Goal: Task Accomplishment & Management: Use online tool/utility

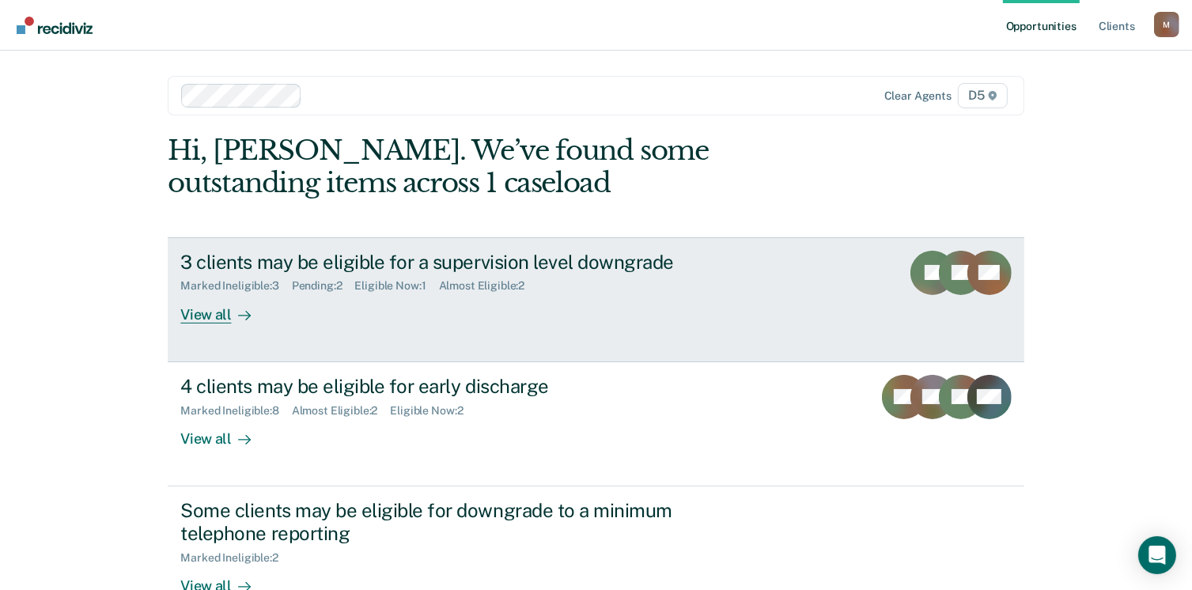
click at [203, 320] on div "View all" at bounding box center [224, 308] width 89 height 31
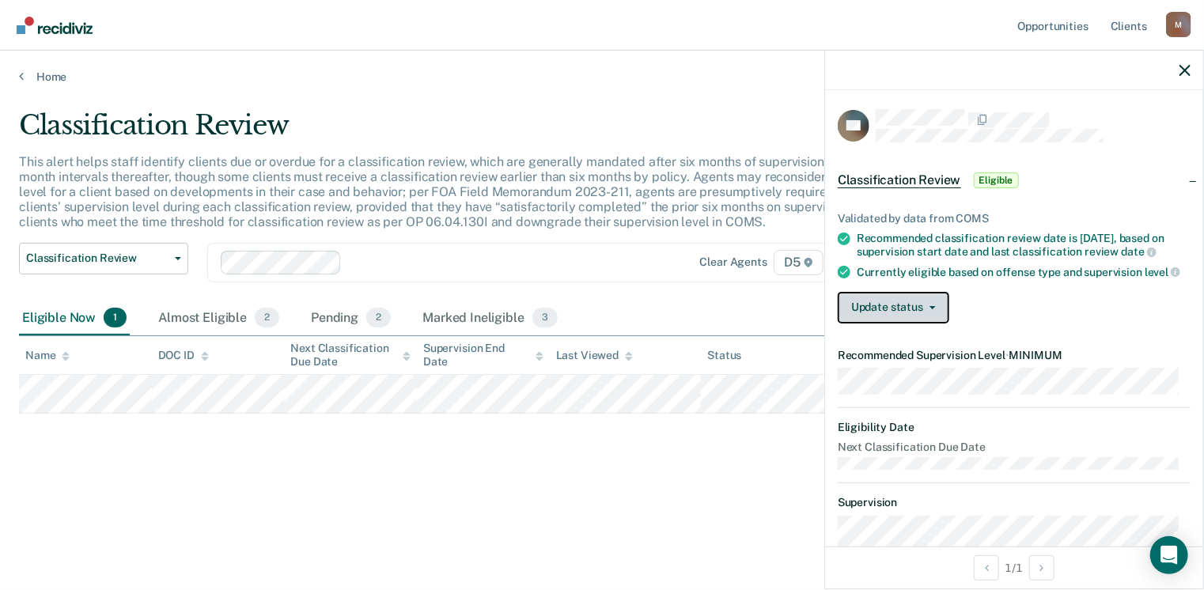
click at [923, 309] on span "button" at bounding box center [929, 307] width 13 height 3
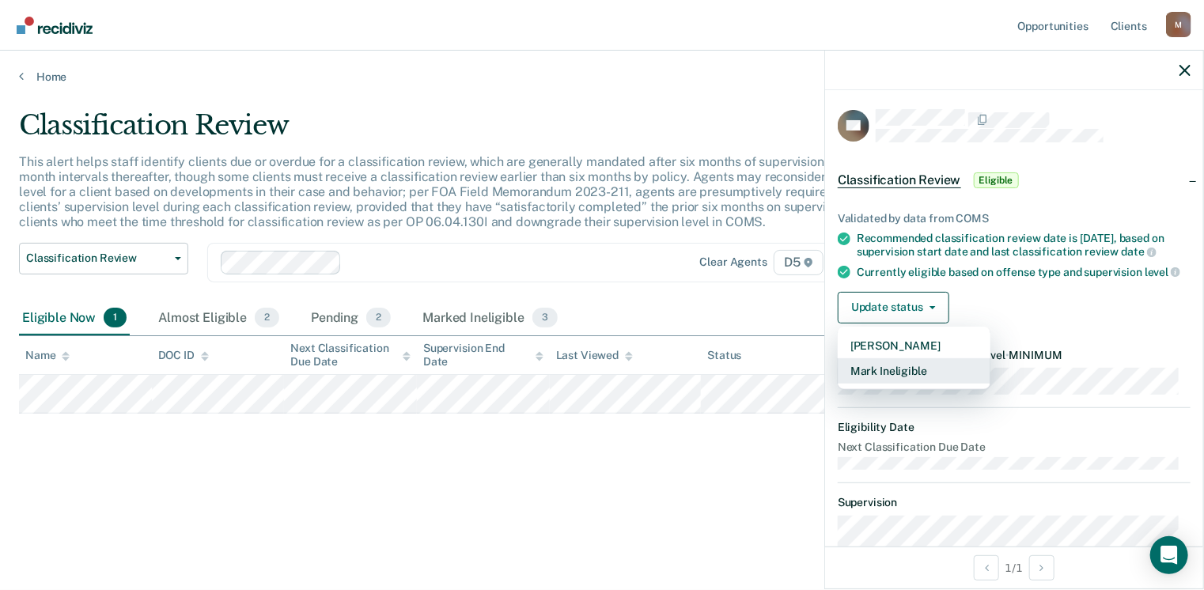
click at [899, 381] on button "Mark Ineligible" at bounding box center [914, 370] width 153 height 25
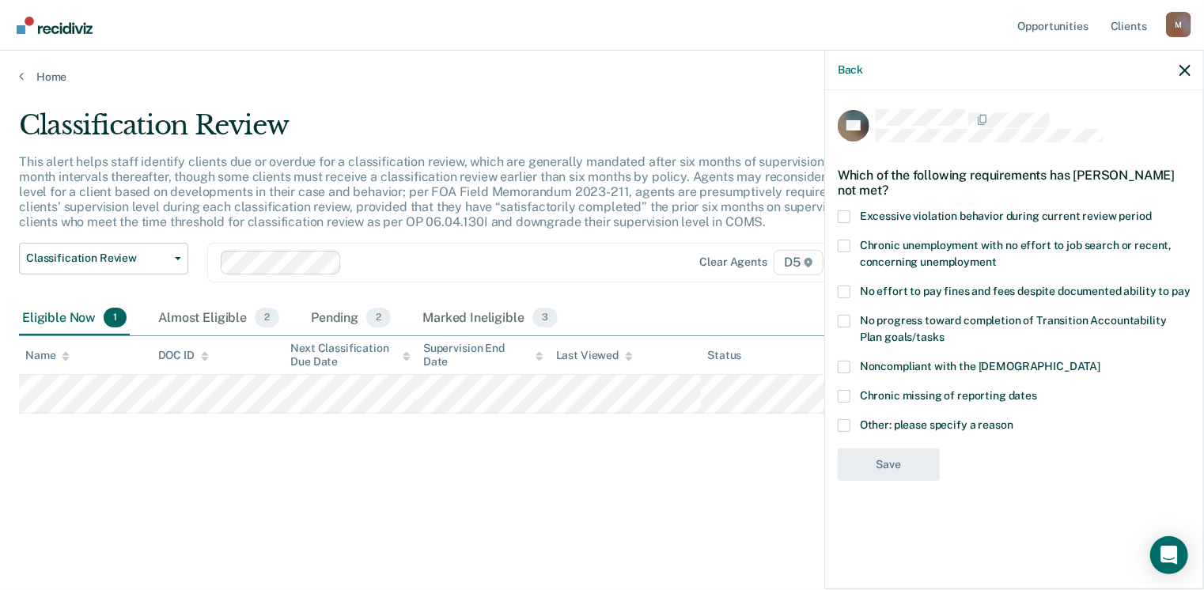
click at [843, 292] on span at bounding box center [844, 292] width 13 height 13
click at [1191, 286] on input "No effort to pay fines and fees despite documented ability to pay" at bounding box center [1191, 286] width 0 height 0
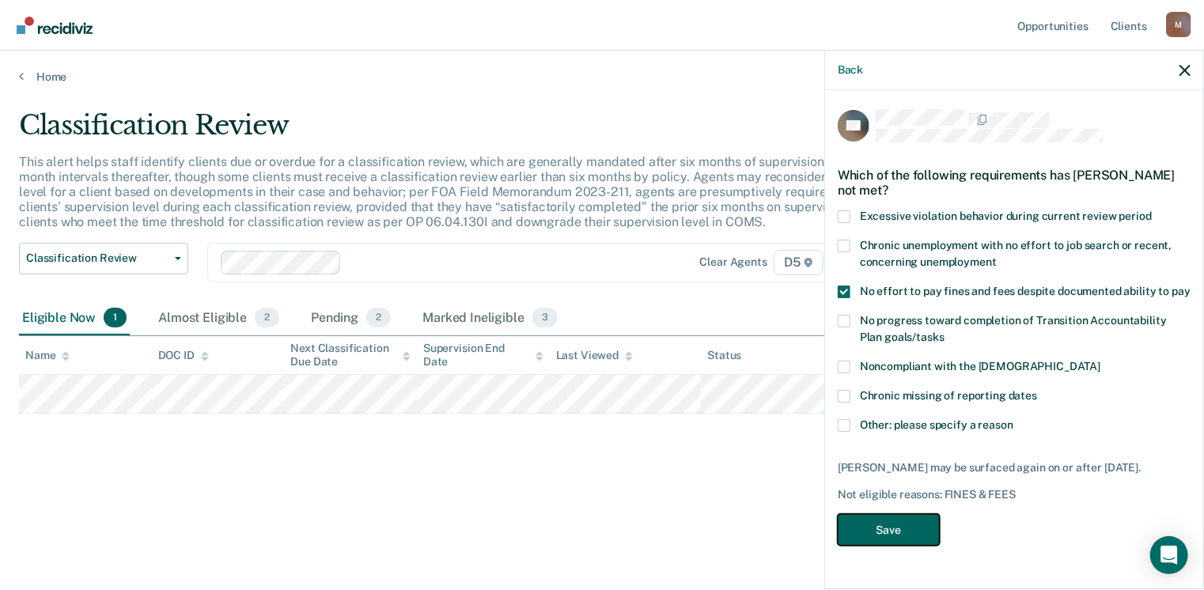
click at [907, 534] on button "Save" at bounding box center [889, 530] width 102 height 32
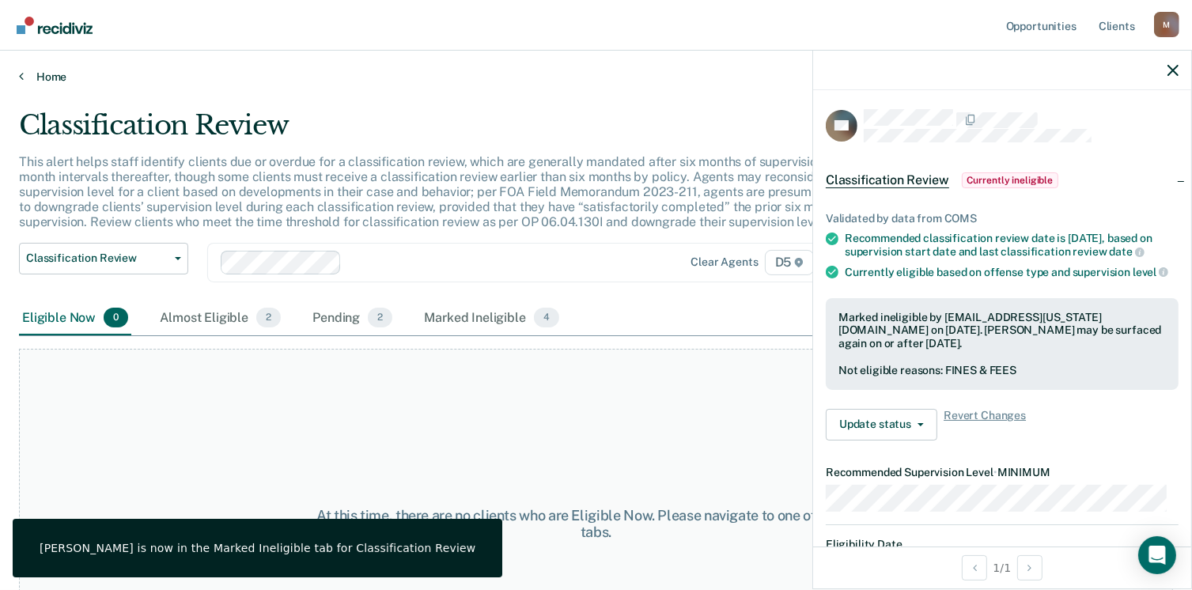
click at [40, 77] on link "Home" at bounding box center [596, 77] width 1154 height 14
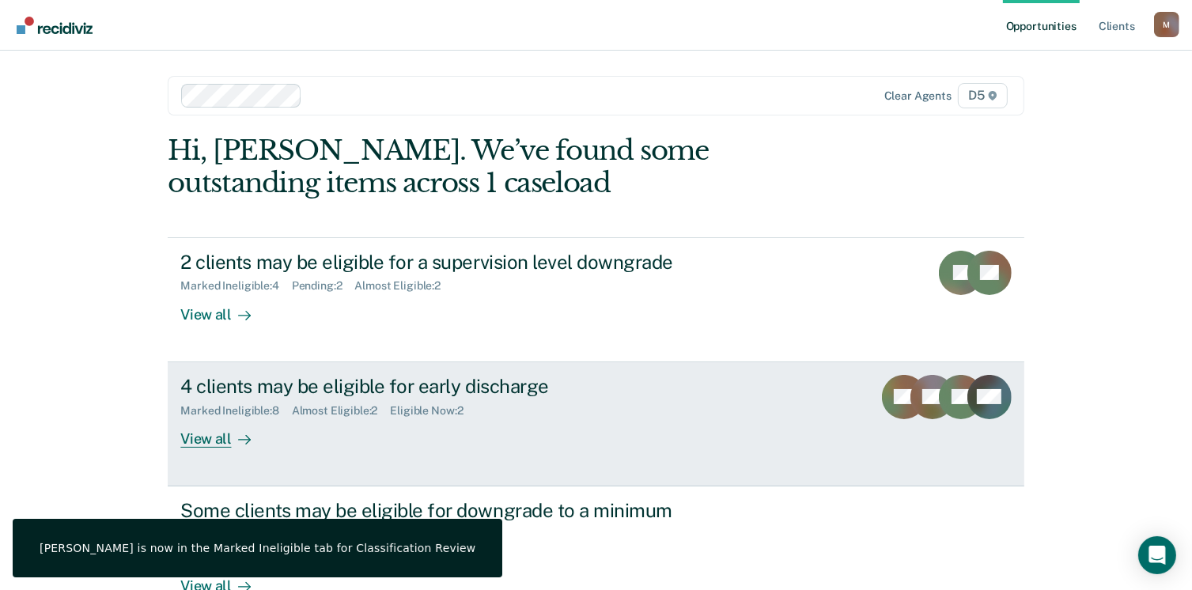
click at [237, 420] on div "View all" at bounding box center [224, 432] width 89 height 31
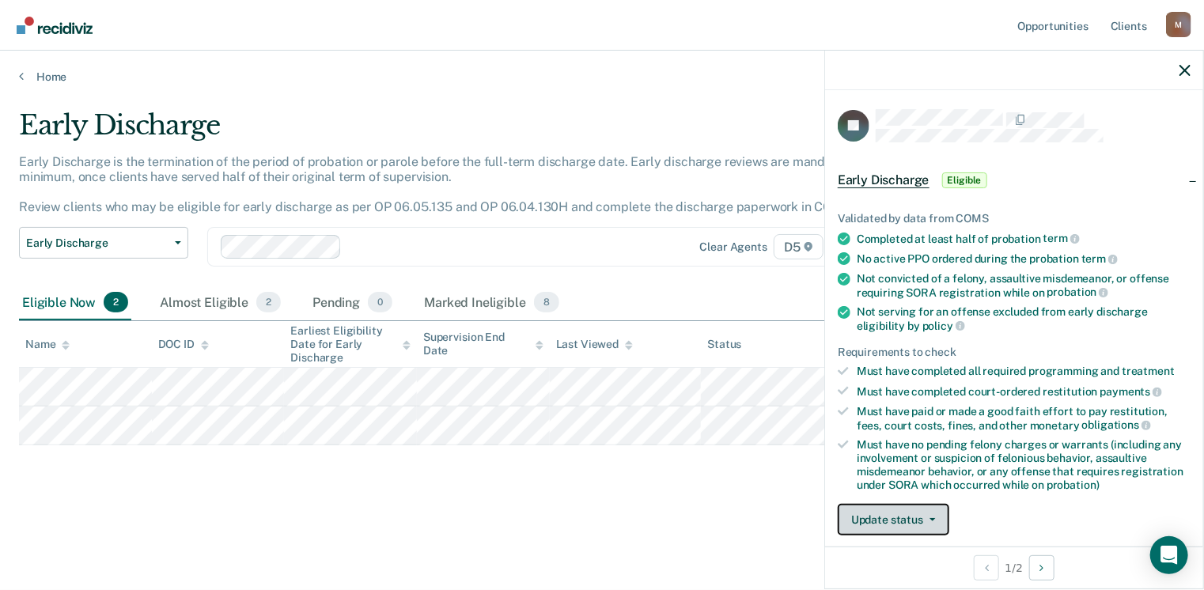
click at [936, 517] on button "Update status" at bounding box center [894, 520] width 112 height 32
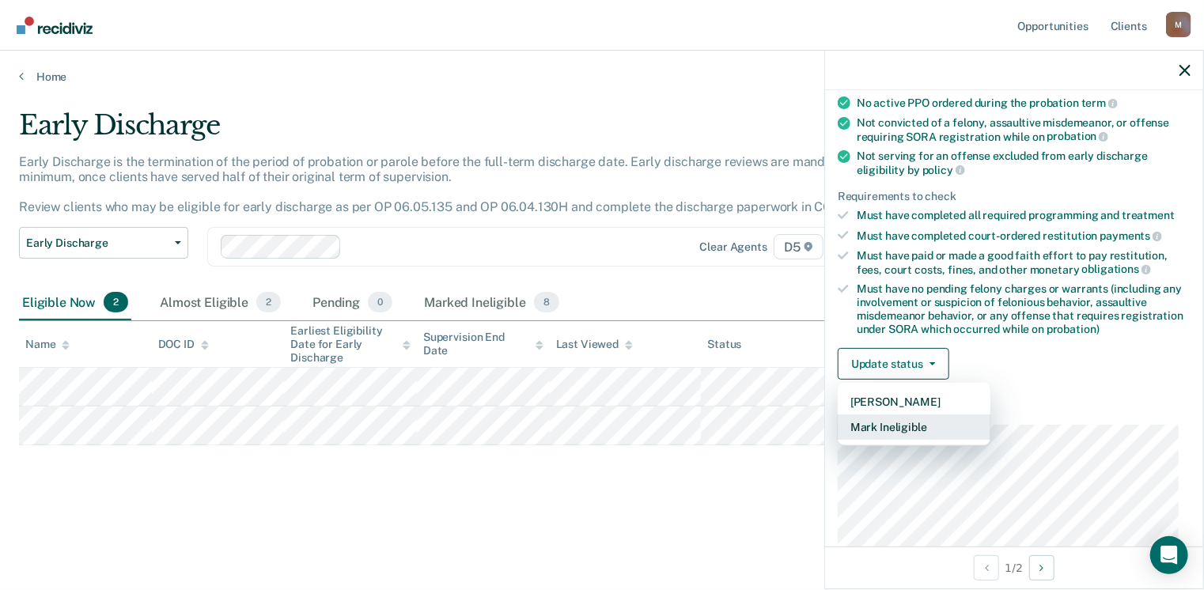
scroll to position [176, 0]
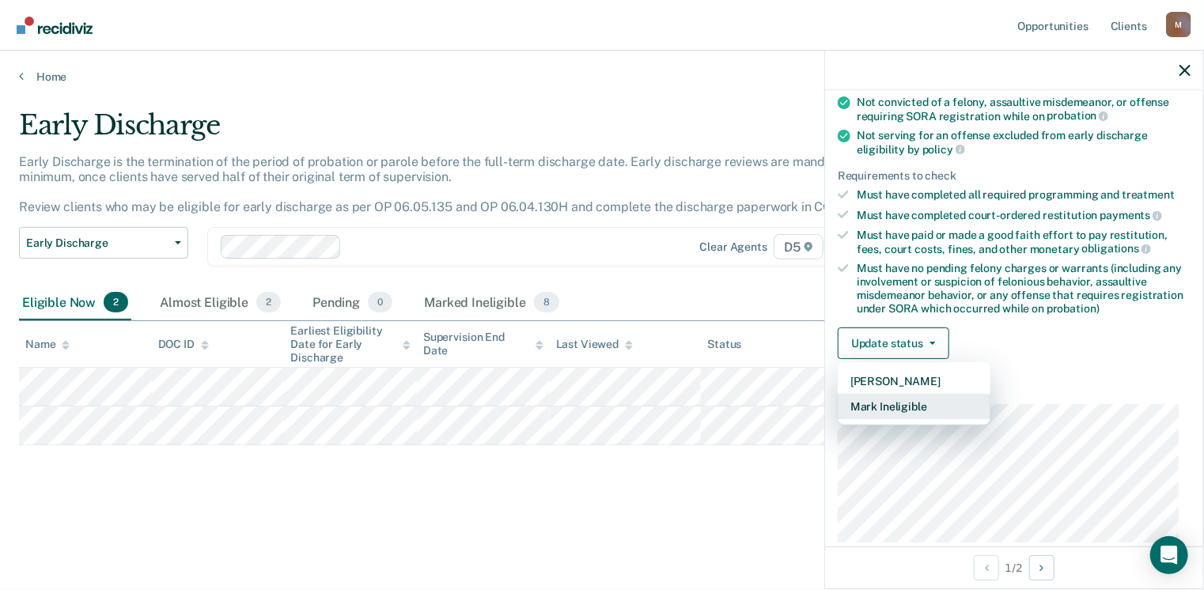
click at [905, 398] on button "Mark Ineligible" at bounding box center [914, 406] width 153 height 25
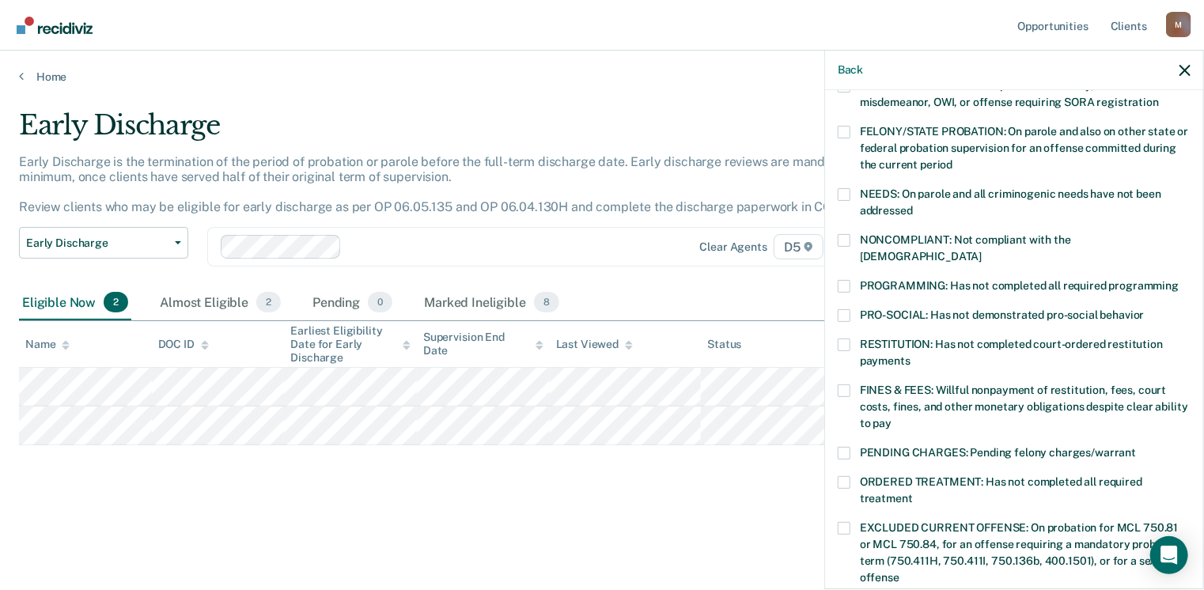
click at [842, 280] on span at bounding box center [844, 286] width 13 height 13
click at [1179, 280] on input "PROGRAMMING: Has not completed all required programming" at bounding box center [1179, 280] width 0 height 0
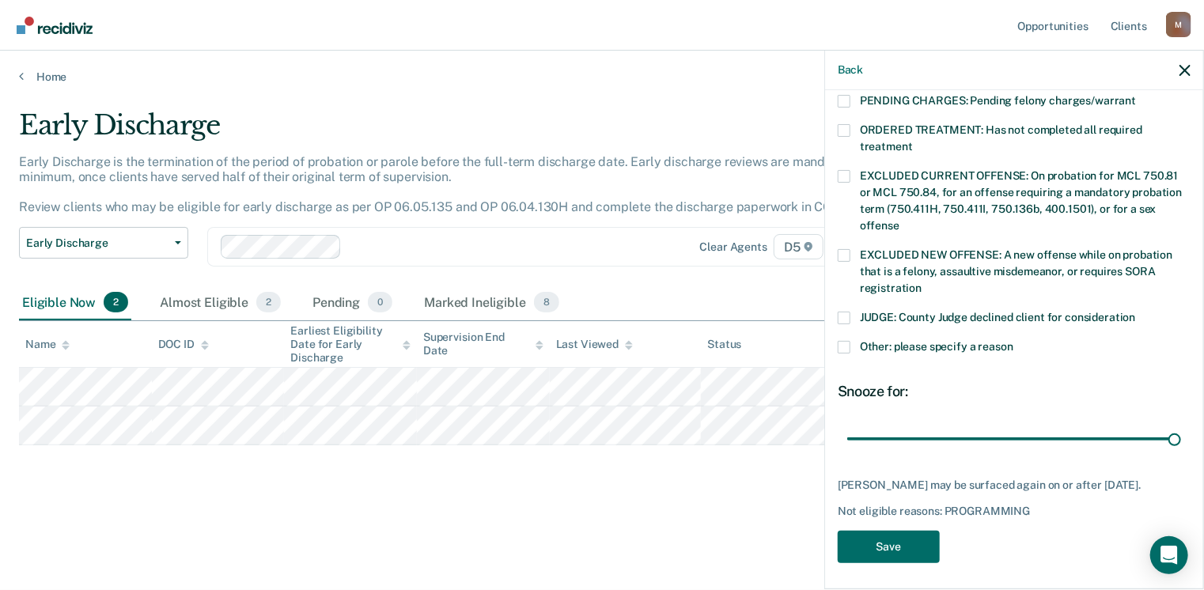
drag, startPoint x: 959, startPoint y: 421, endPoint x: 1070, endPoint y: 473, distance: 123.1
type input "90"
click at [1181, 426] on input "range" at bounding box center [1014, 440] width 334 height 28
click at [876, 542] on button "Save" at bounding box center [889, 547] width 102 height 32
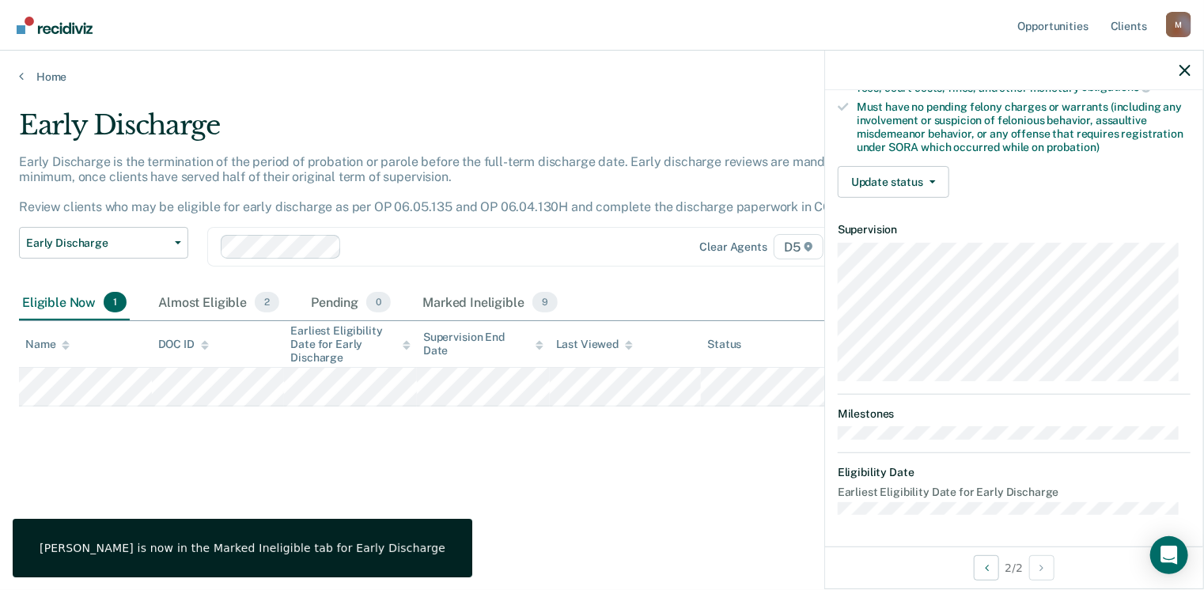
scroll to position [332, 0]
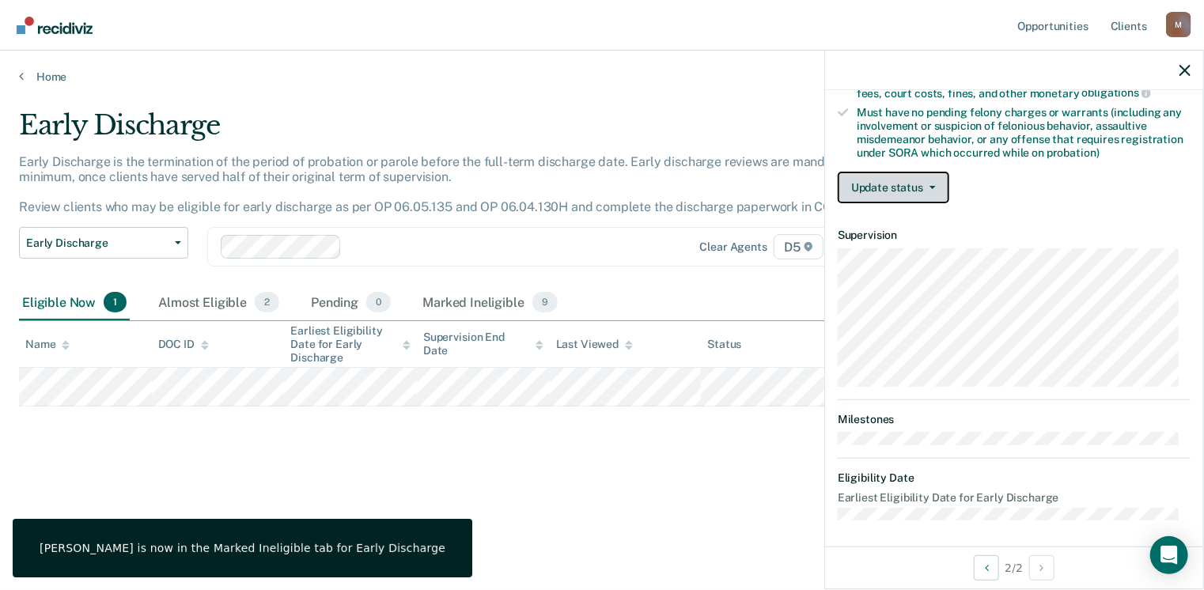
click at [905, 178] on button "Update status" at bounding box center [894, 188] width 112 height 32
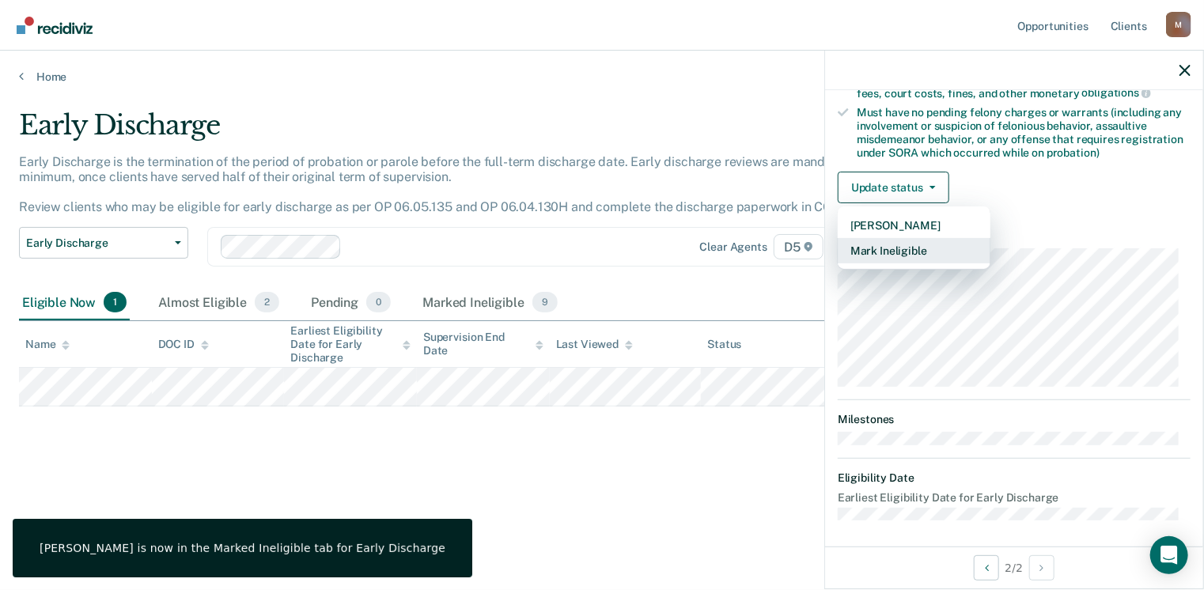
click at [907, 248] on button "Mark Ineligible" at bounding box center [914, 250] width 153 height 25
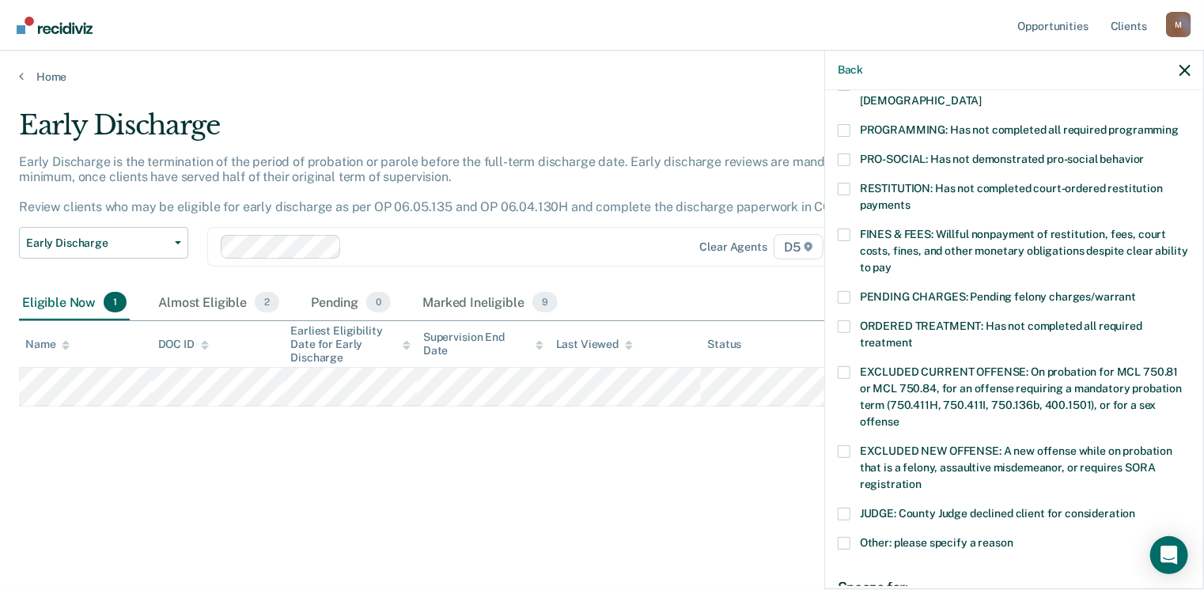
click at [850, 229] on label "FINES & FEES: Willful nonpayment of restitution, fees, court costs, fines, and …" at bounding box center [1014, 254] width 353 height 50
click at [891, 262] on input "FINES & FEES: Willful nonpayment of restitution, fees, court costs, fines, and …" at bounding box center [891, 262] width 0 height 0
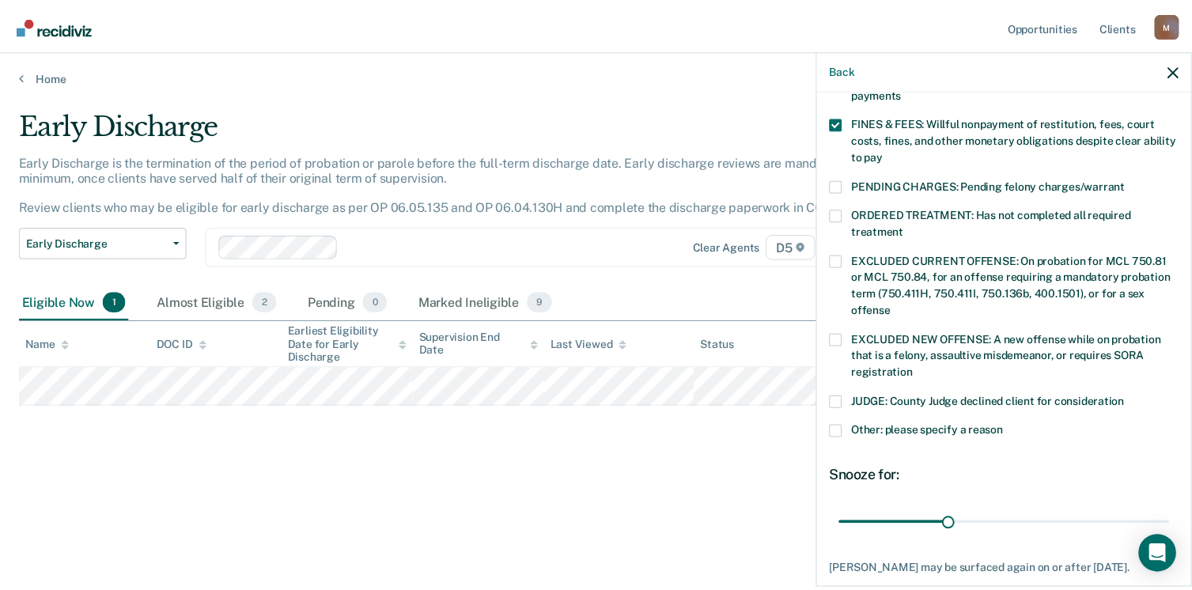
scroll to position [515, 0]
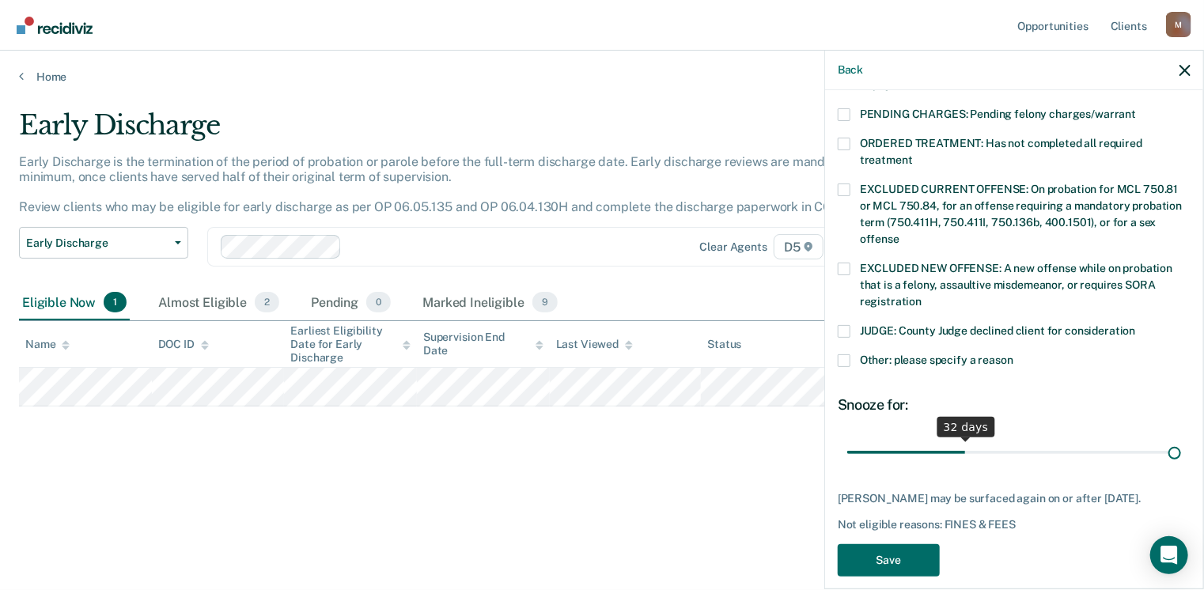
drag, startPoint x: 952, startPoint y: 441, endPoint x: 1208, endPoint y: 427, distance: 255.9
type input "90"
click at [1181, 439] on input "range" at bounding box center [1014, 453] width 334 height 28
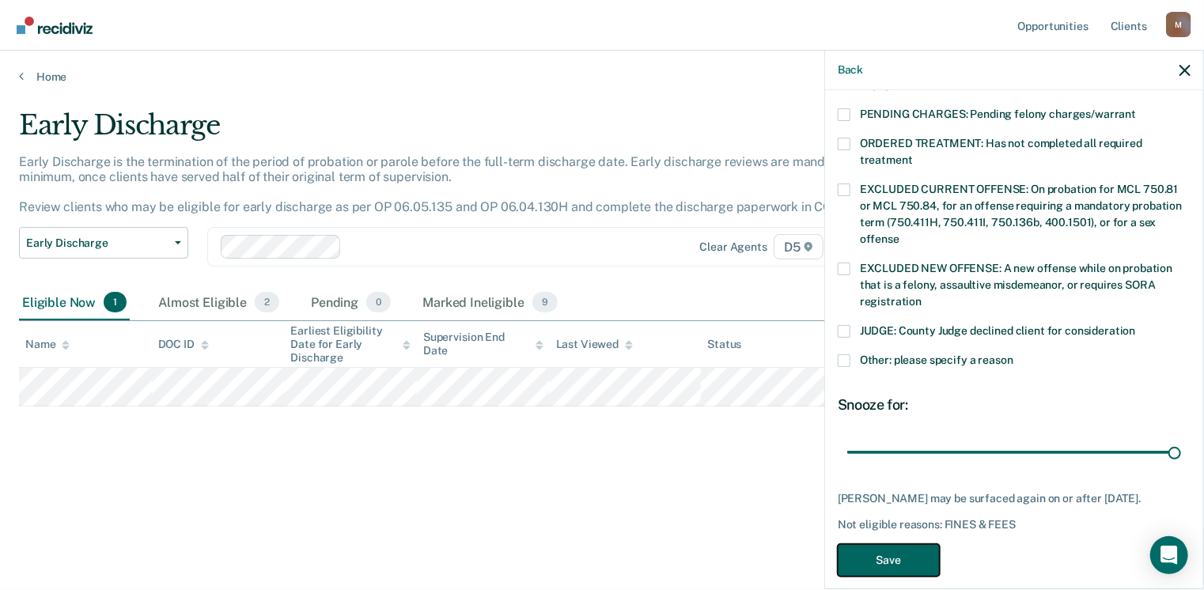
click at [889, 551] on button "Save" at bounding box center [889, 560] width 102 height 32
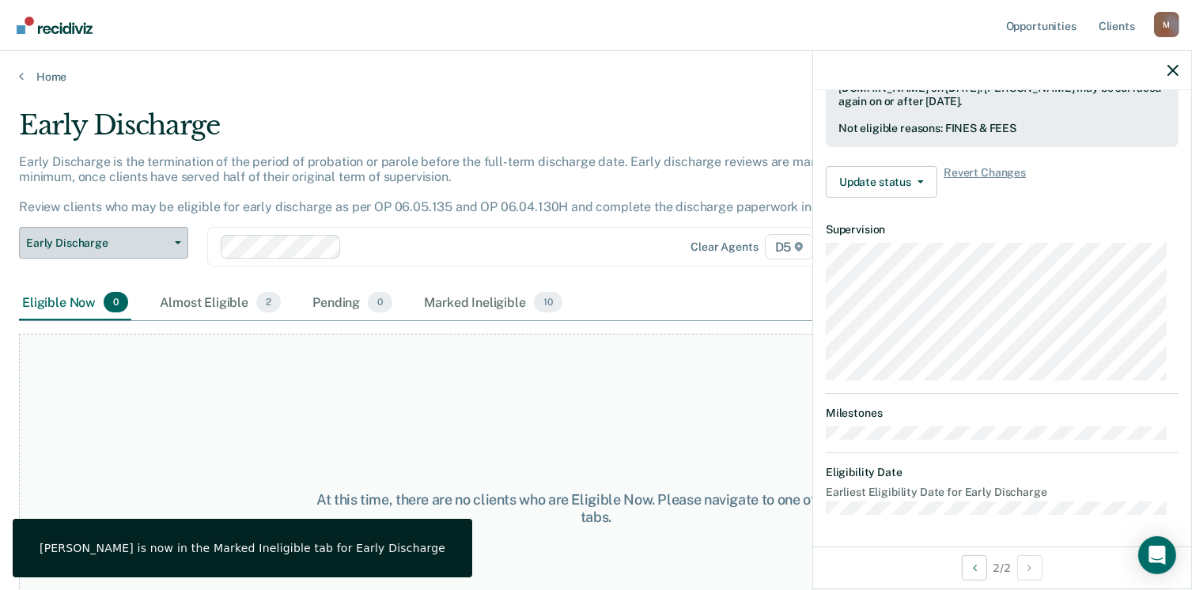
scroll to position [449, 0]
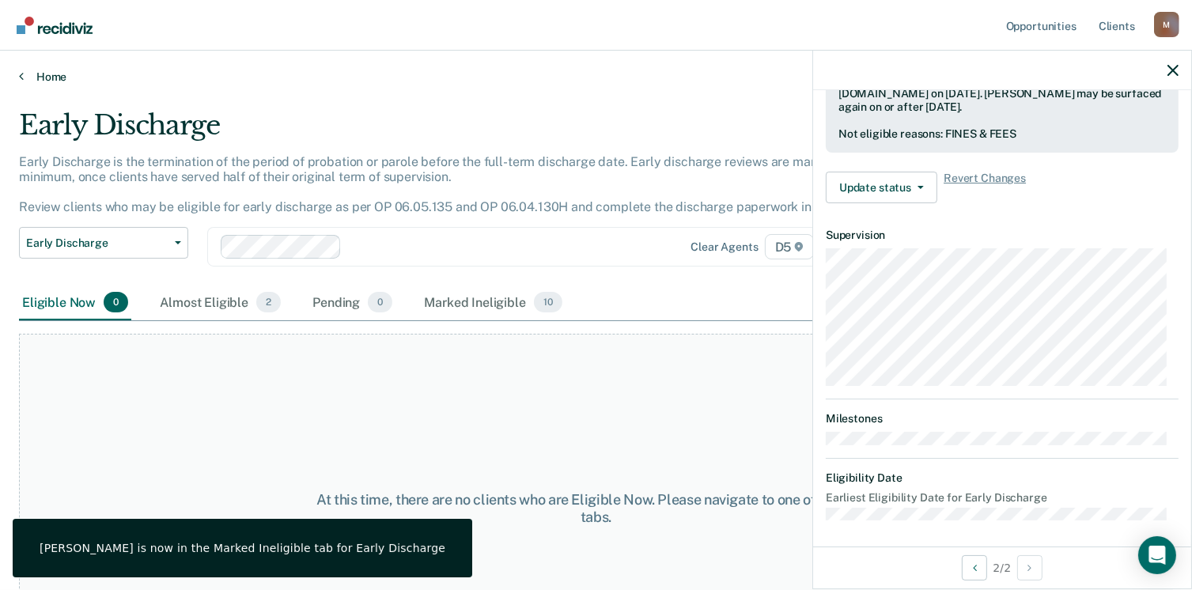
click at [27, 79] on link "Home" at bounding box center [596, 77] width 1154 height 14
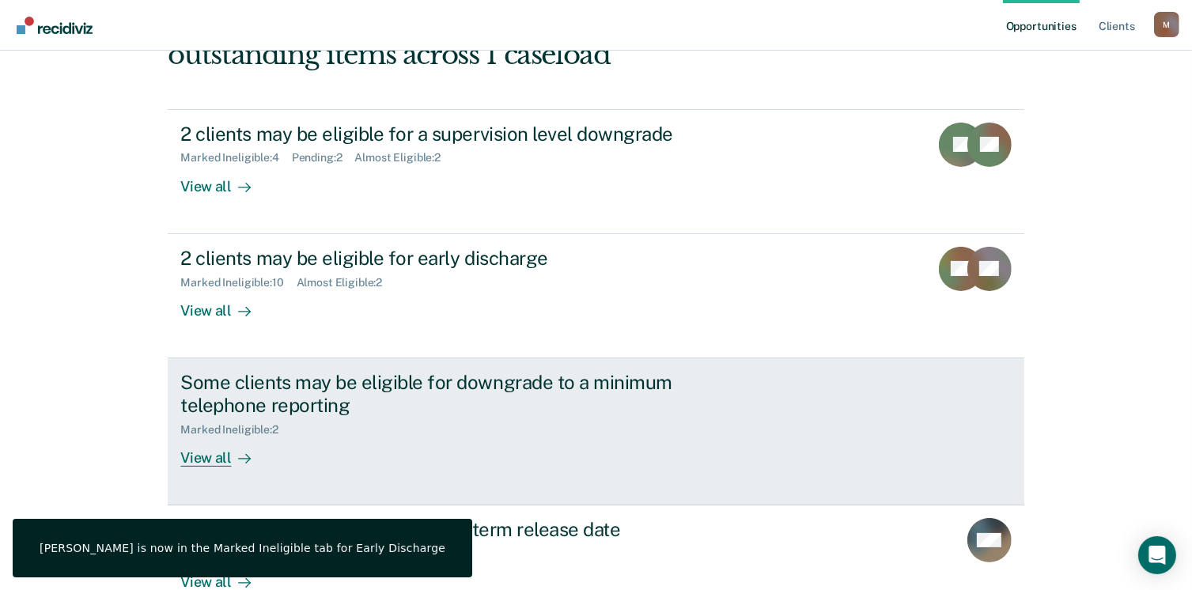
scroll to position [237, 0]
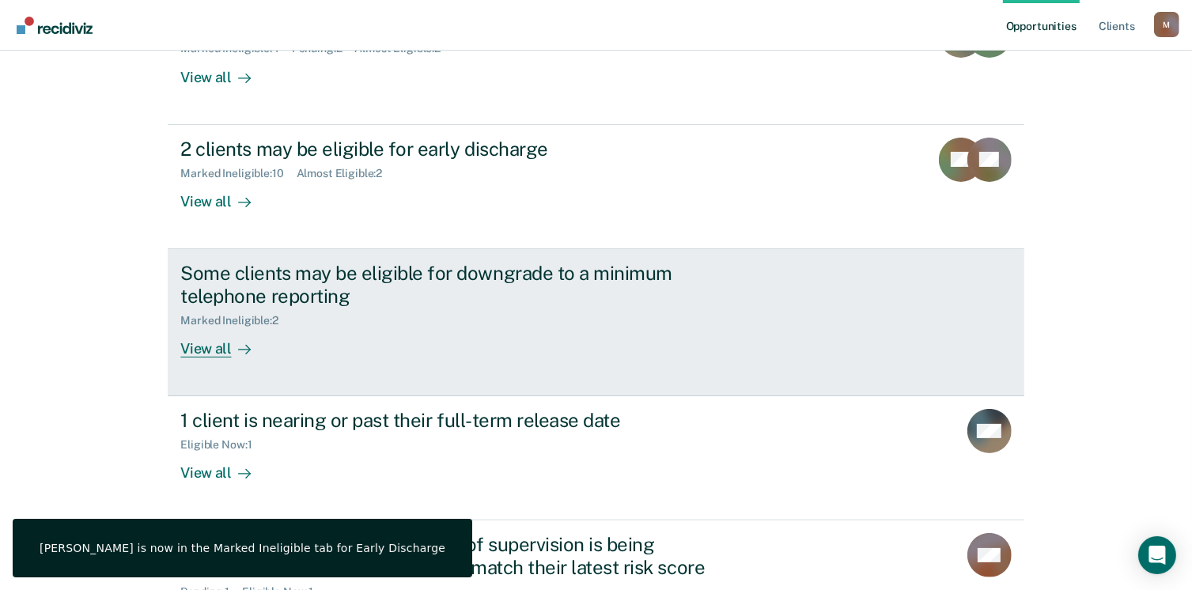
click at [231, 333] on div "View all" at bounding box center [224, 342] width 89 height 31
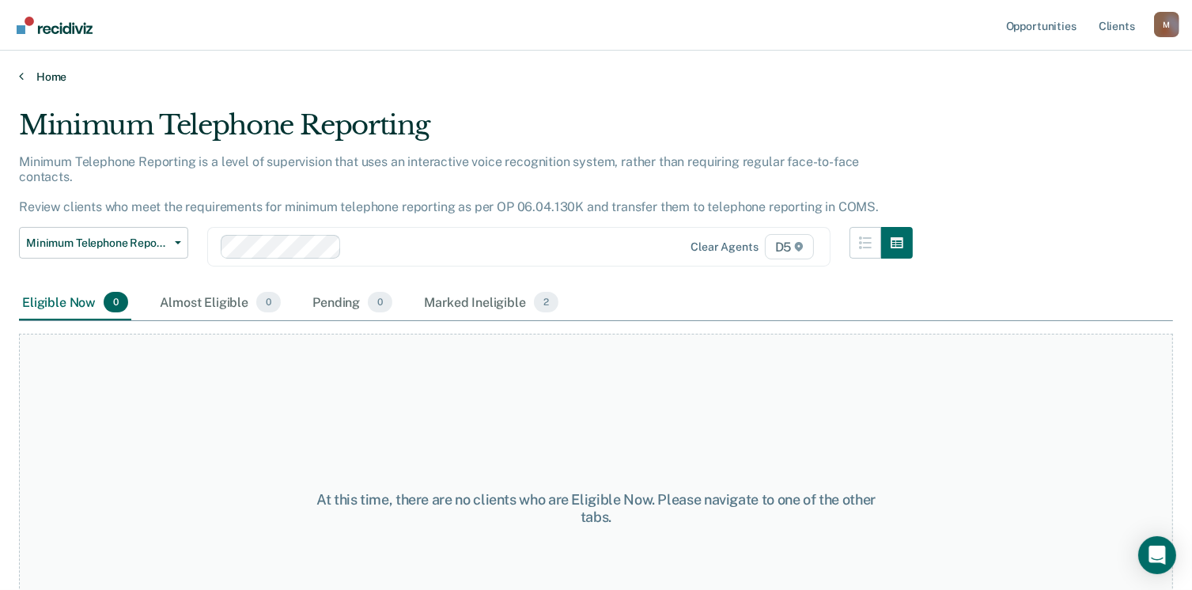
click at [32, 71] on link "Home" at bounding box center [596, 77] width 1154 height 14
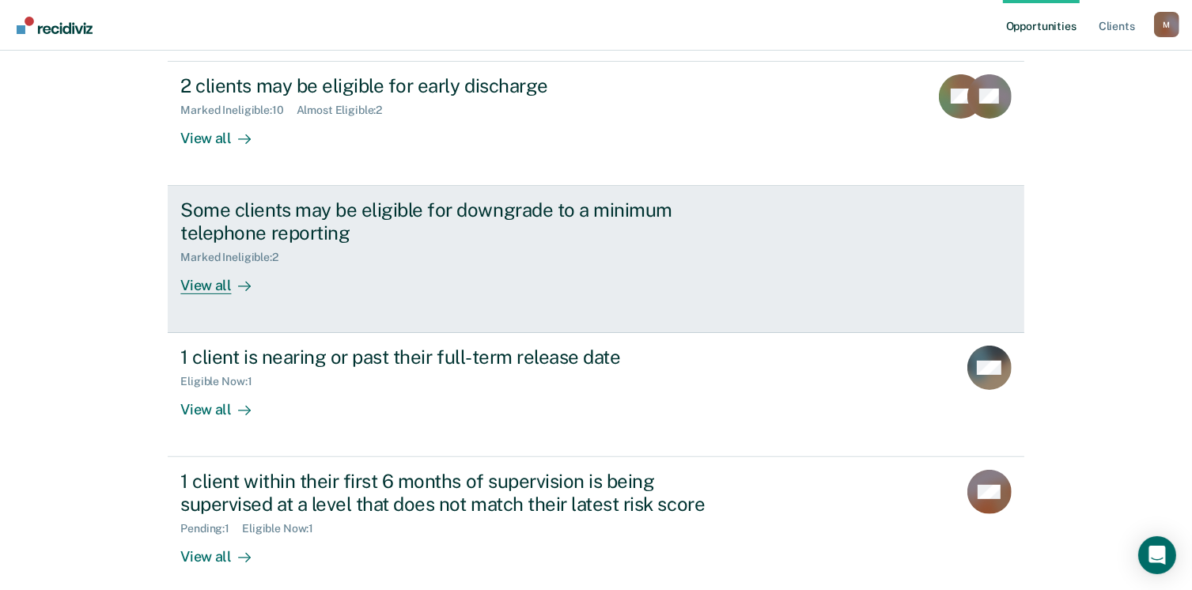
scroll to position [316, 0]
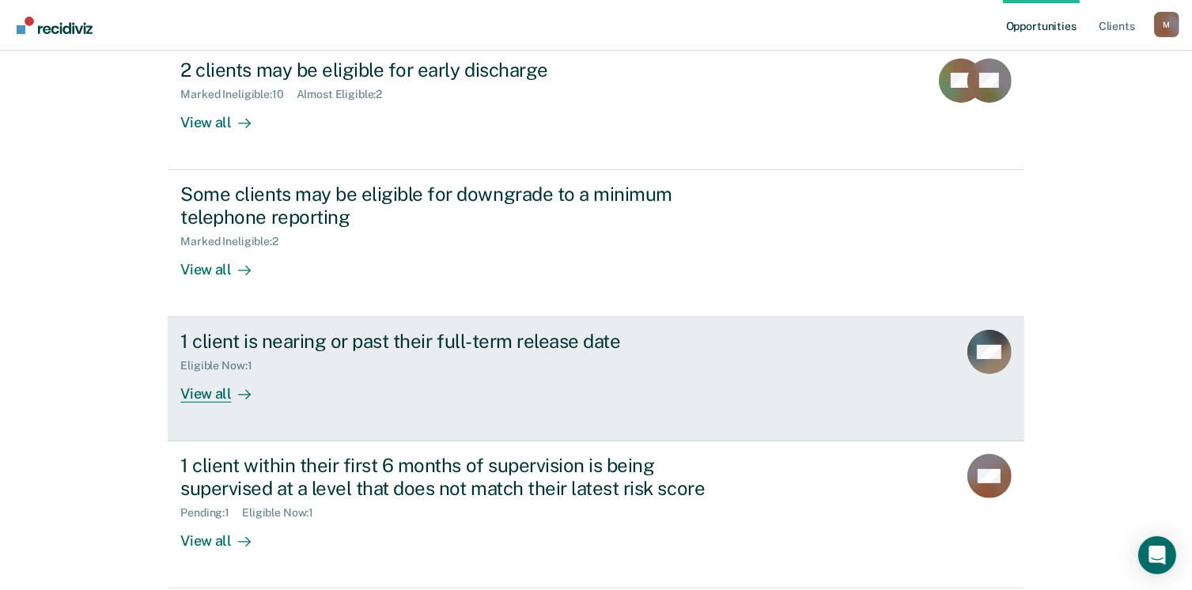
click at [238, 392] on icon at bounding box center [244, 394] width 13 height 13
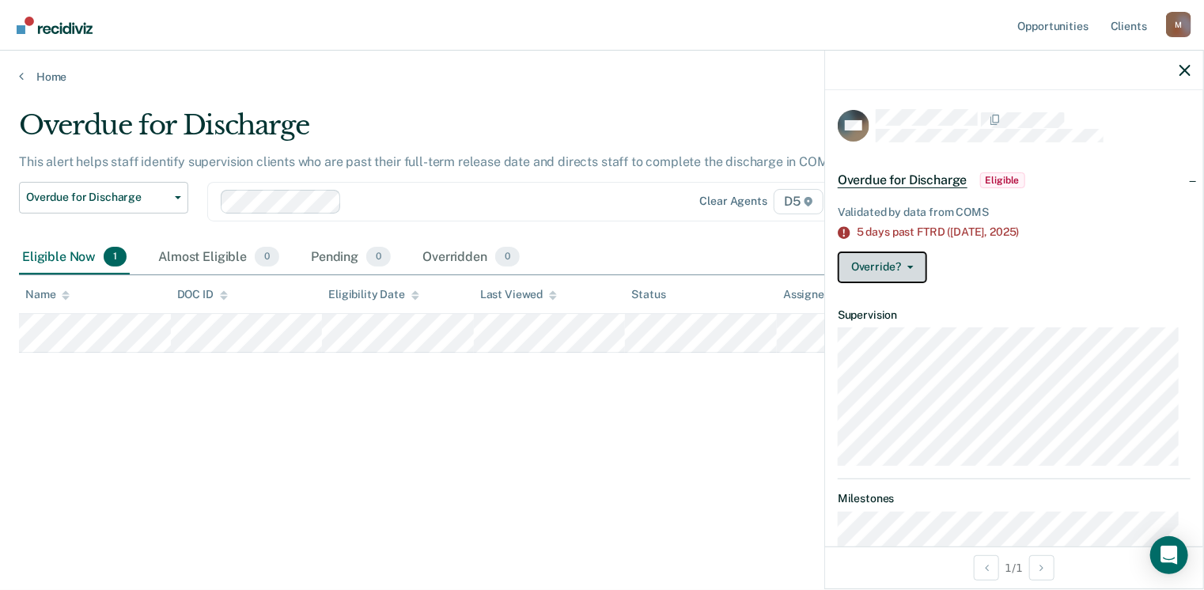
click at [891, 276] on button "Override?" at bounding box center [882, 268] width 89 height 32
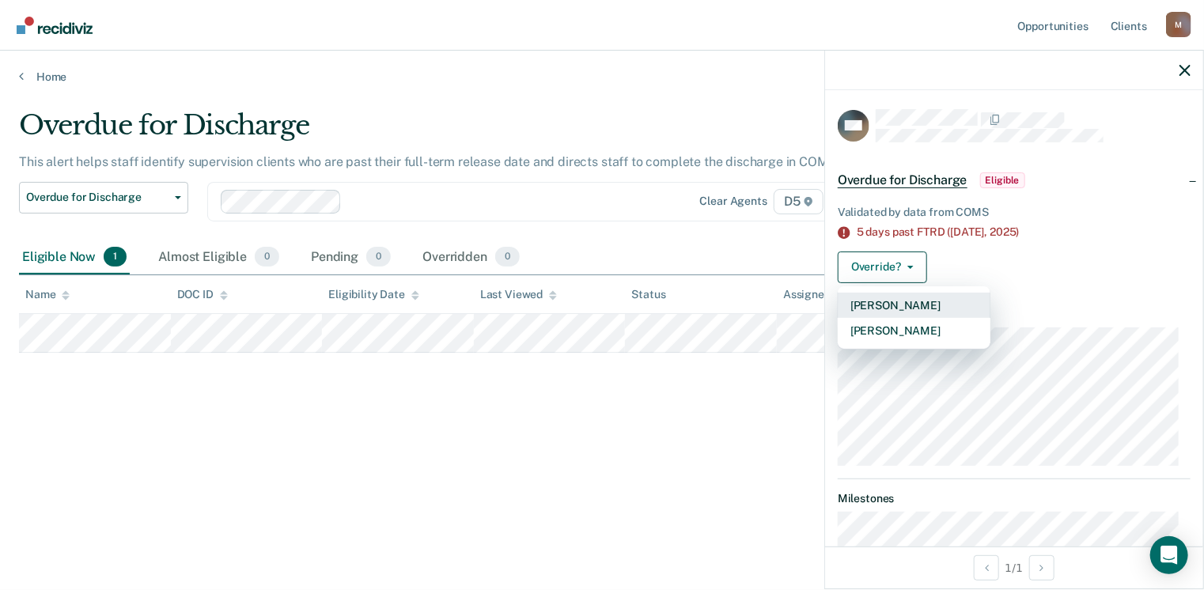
click at [891, 301] on button "[PERSON_NAME]" at bounding box center [914, 305] width 153 height 25
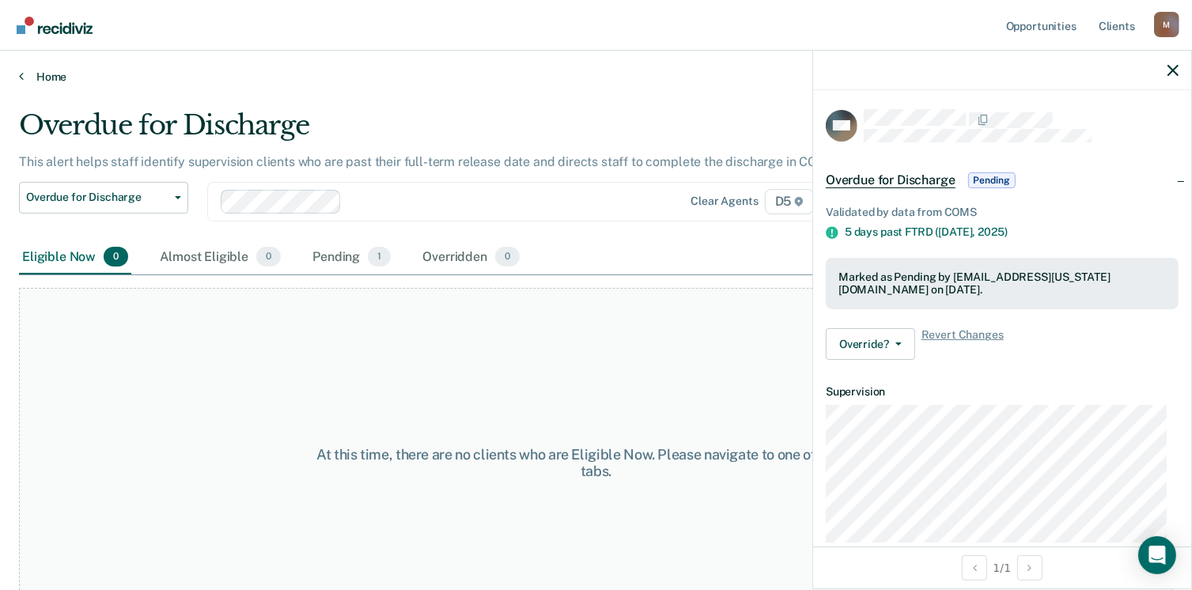
click at [26, 74] on link "Home" at bounding box center [596, 77] width 1154 height 14
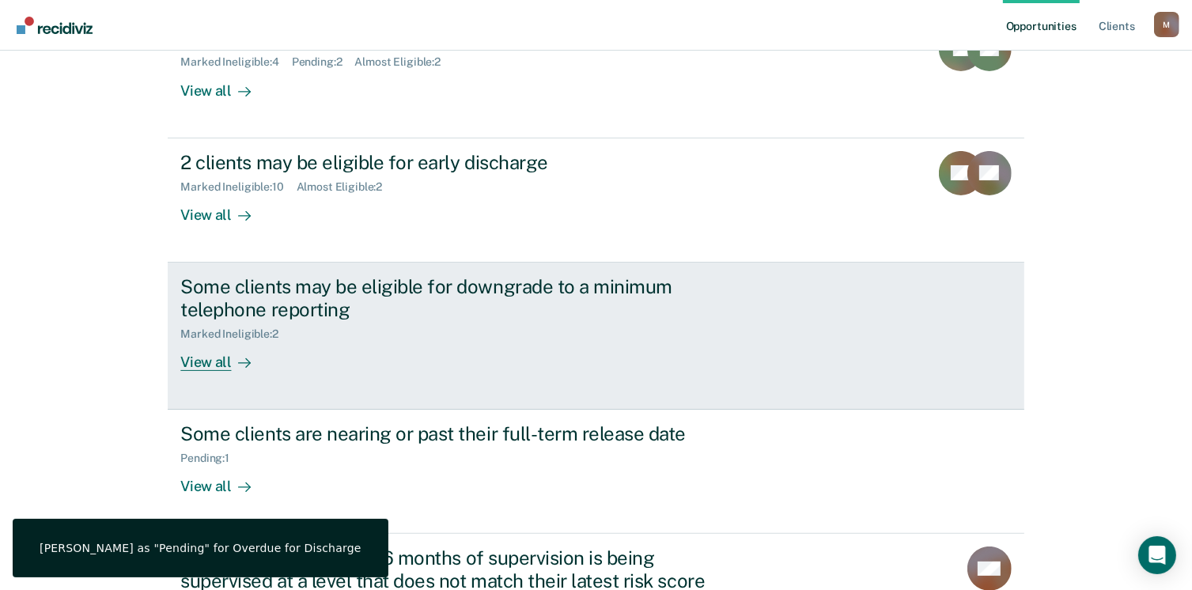
scroll to position [377, 0]
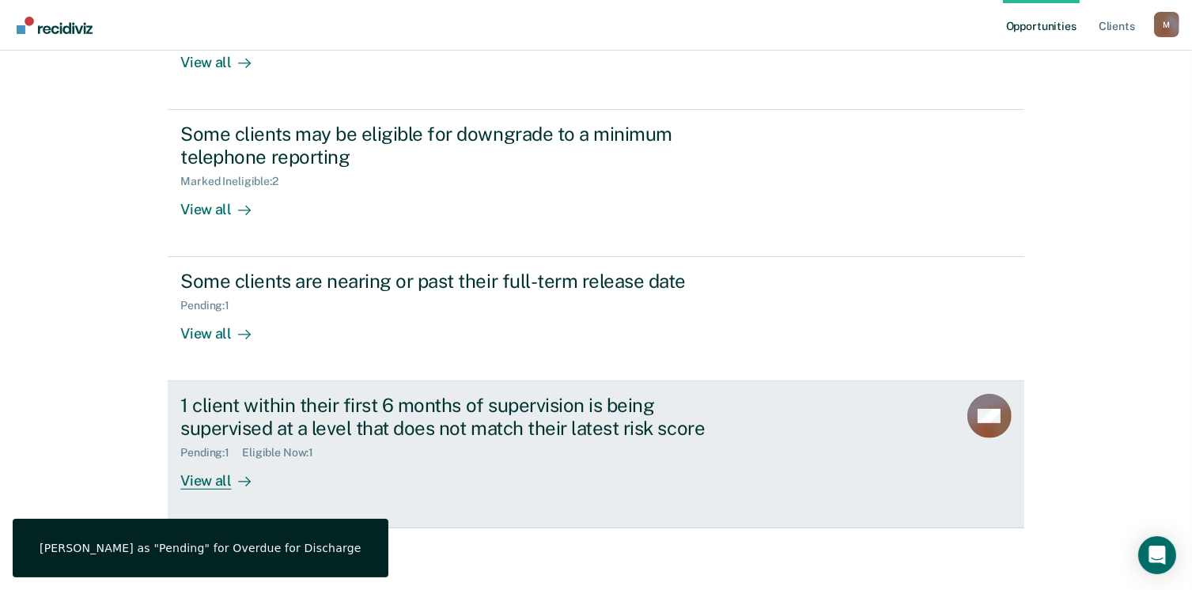
click at [223, 482] on div "View all" at bounding box center [224, 475] width 89 height 31
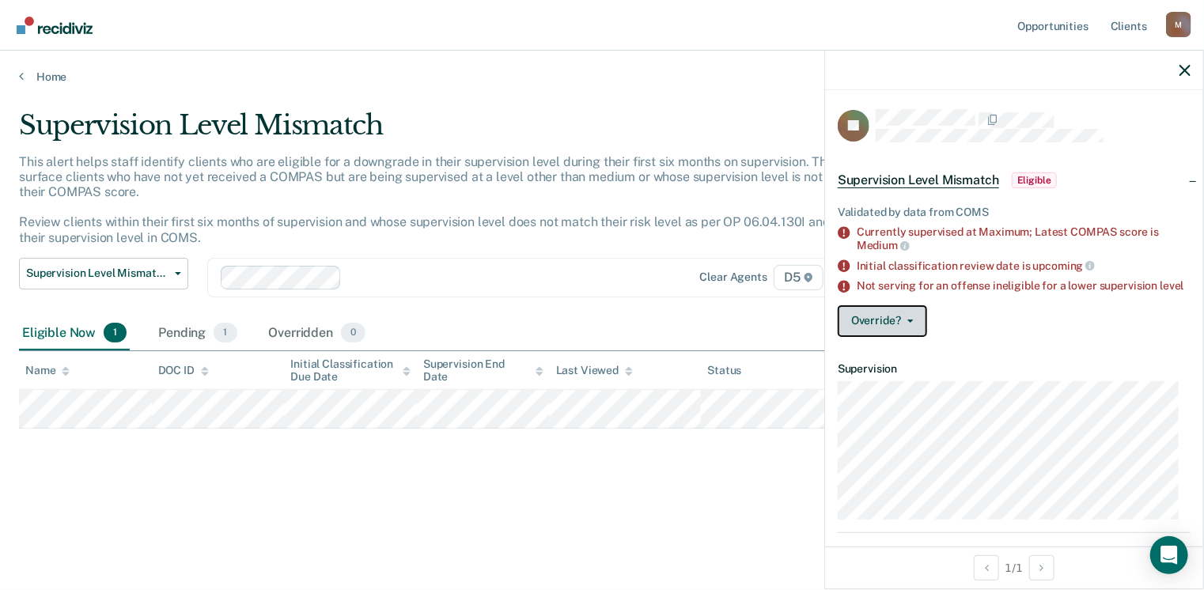
click at [909, 335] on button "Override?" at bounding box center [882, 321] width 89 height 32
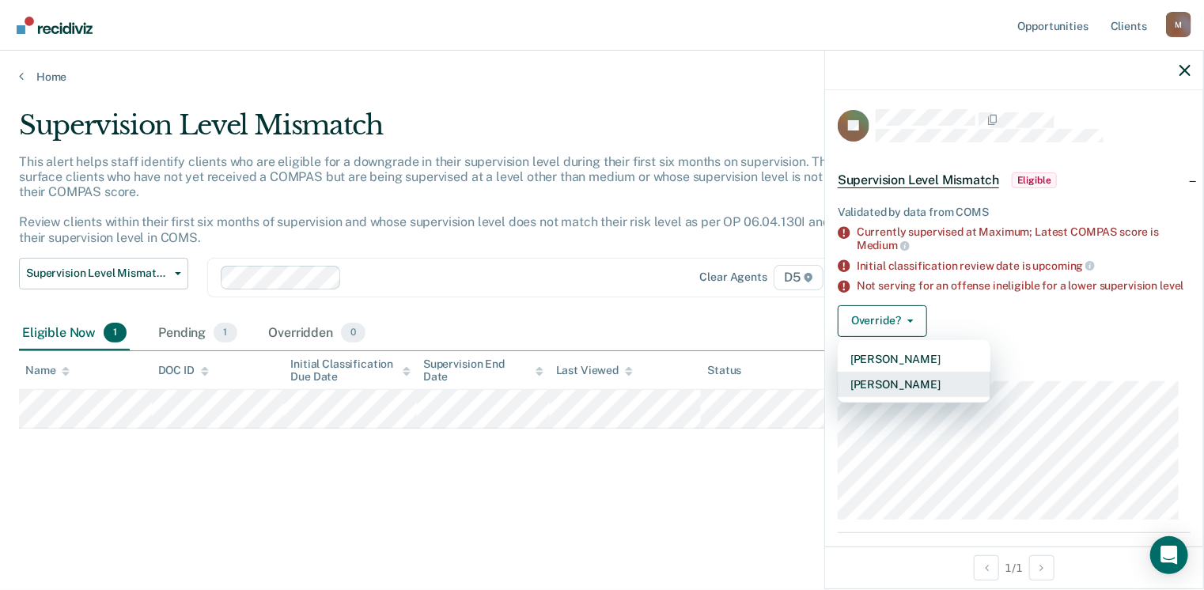
click at [937, 397] on button "[PERSON_NAME]" at bounding box center [914, 384] width 153 height 25
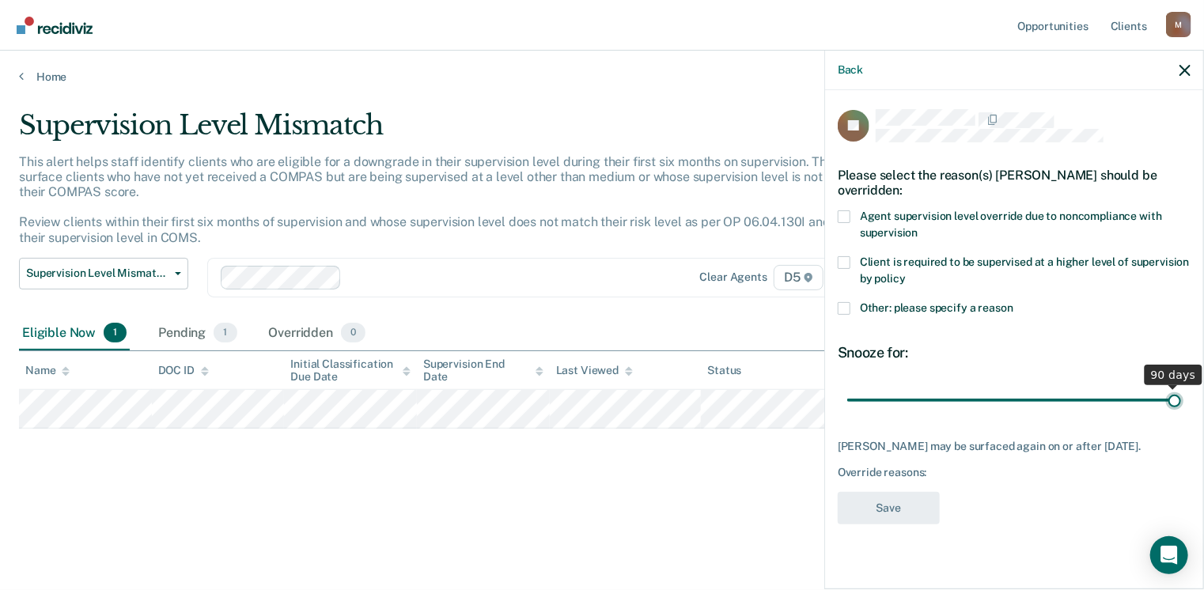
drag, startPoint x: 959, startPoint y: 395, endPoint x: 1126, endPoint y: 372, distance: 169.3
type input "90"
click at [1181, 397] on input "range" at bounding box center [1014, 401] width 334 height 28
click at [844, 302] on span at bounding box center [844, 308] width 13 height 13
click at [1013, 302] on input "Other: please specify a reason" at bounding box center [1013, 302] width 0 height 0
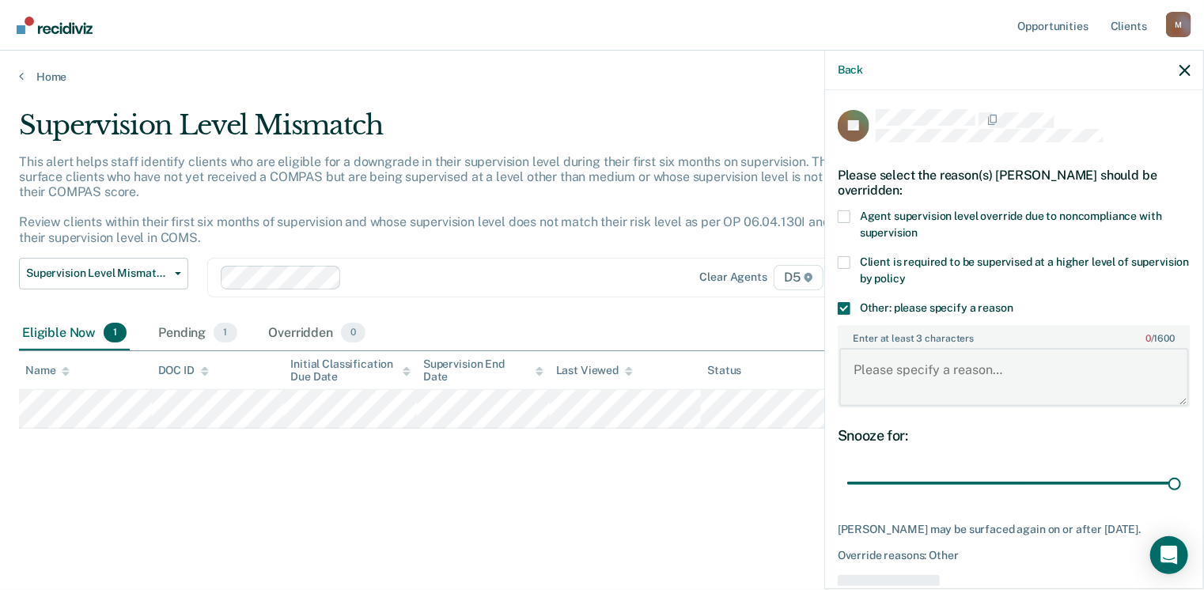
click at [914, 371] on textarea "Enter at least 3 characters 0 / 1600" at bounding box center [1014, 377] width 350 height 59
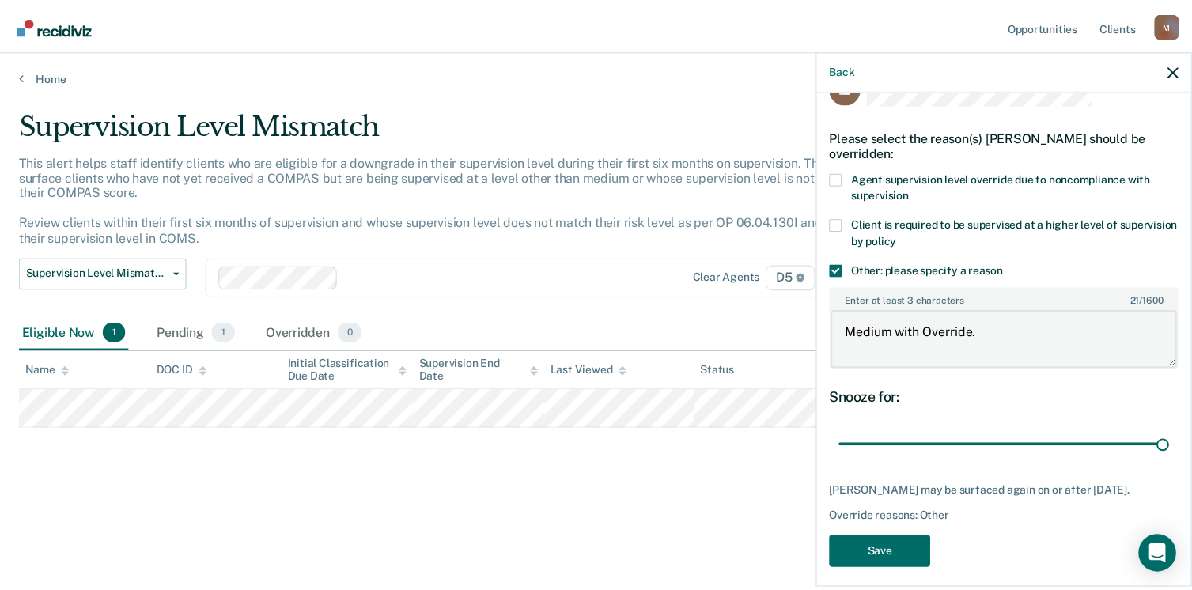
scroll to position [59, 0]
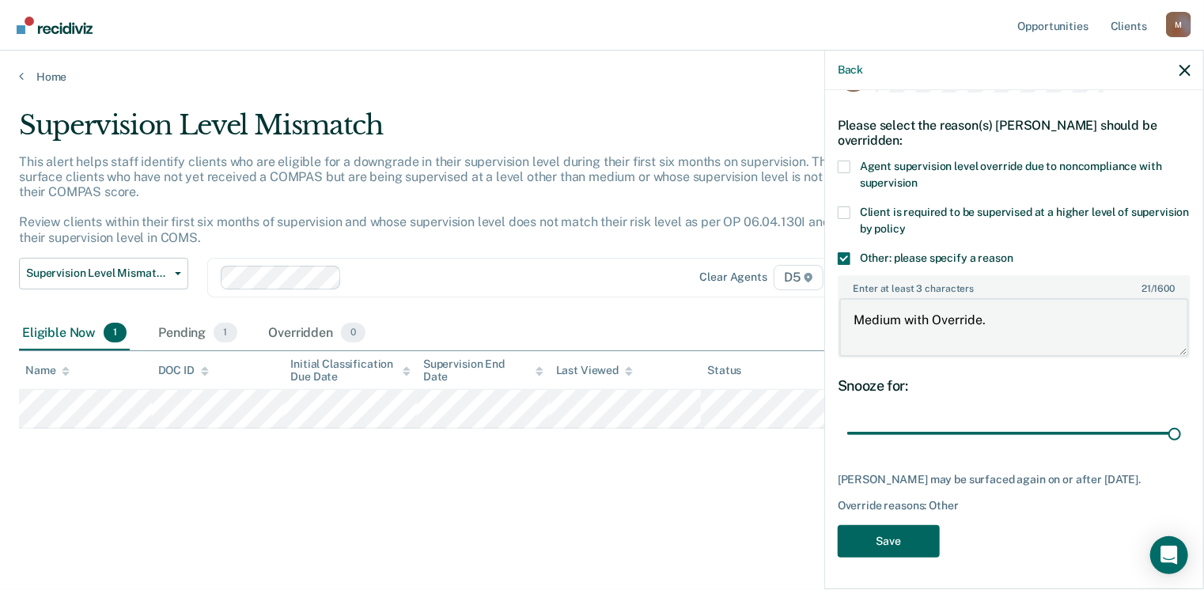
type textarea "Medium with Override."
click at [884, 548] on button "Save" at bounding box center [889, 541] width 102 height 32
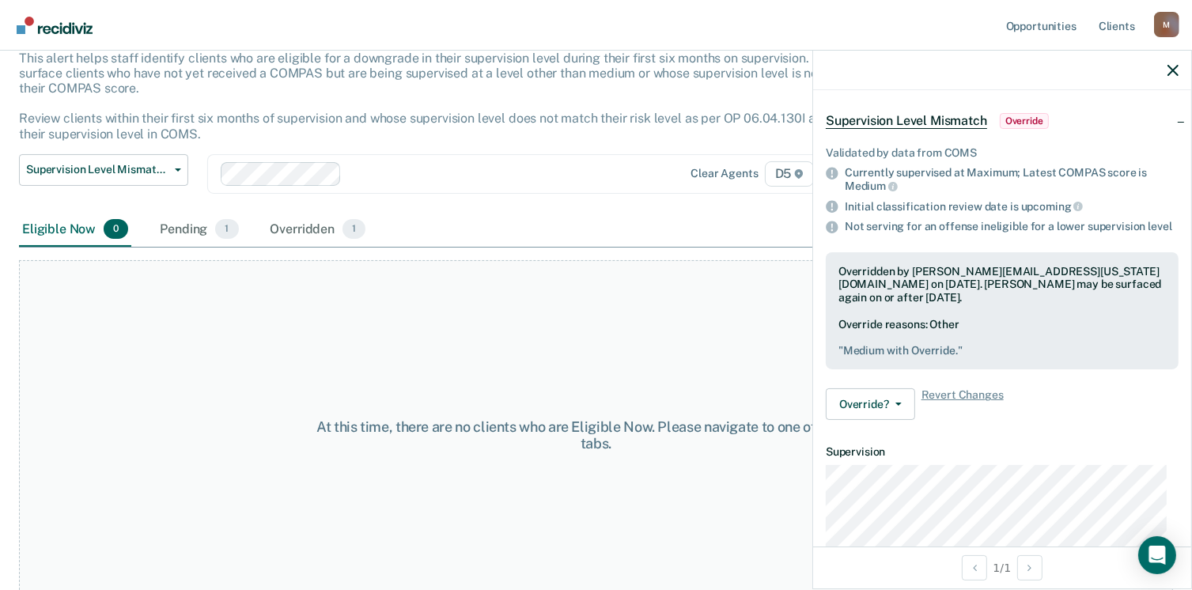
scroll to position [122, 0]
